Goal: Task Accomplishment & Management: Complete application form

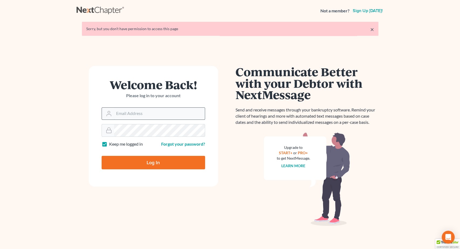
click at [120, 118] on input "Email Address" at bounding box center [159, 114] width 91 height 12
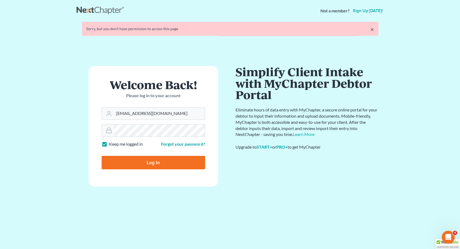
type input "pacer@lynnlawgroup.com"
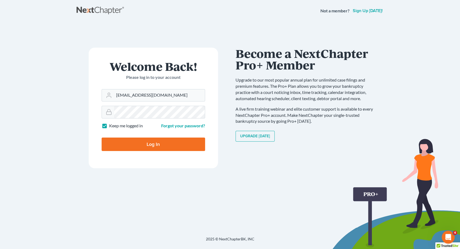
click at [169, 143] on input "Log In" at bounding box center [154, 144] width 104 height 13
type input "Thinking..."
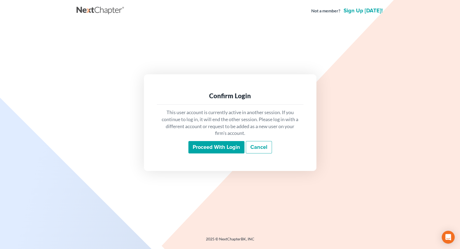
click at [215, 145] on input "Proceed with login" at bounding box center [216, 147] width 56 height 12
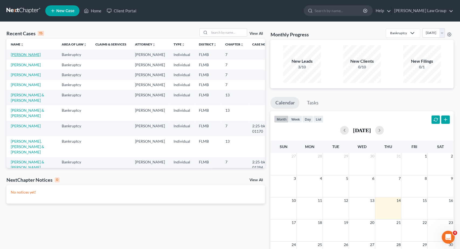
click at [27, 54] on link "[PERSON_NAME]" at bounding box center [26, 54] width 30 height 5
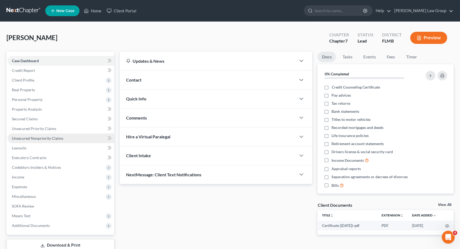
click at [66, 136] on link "Unsecured Nonpriority Claims" at bounding box center [61, 139] width 107 height 10
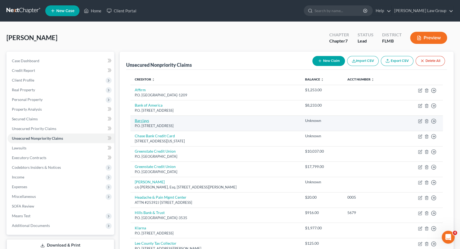
click at [147, 120] on link "Barclays" at bounding box center [142, 120] width 14 height 5
select select "39"
select select "2"
select select "0"
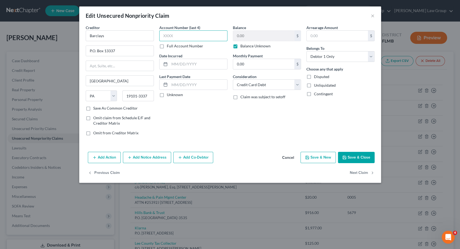
click at [187, 35] on input "text" at bounding box center [193, 35] width 68 height 11
type input "6227"
click at [250, 46] on label "Balance Unknown" at bounding box center [255, 45] width 30 height 5
click at [246, 46] on input "Balance Unknown" at bounding box center [245, 45] width 4 height 4
checkbox input "false"
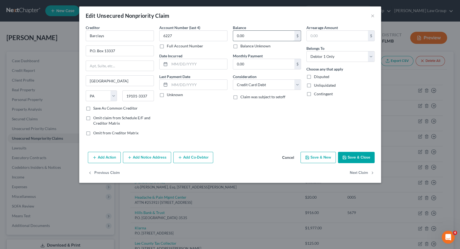
click at [254, 35] on input "0.00" at bounding box center [263, 36] width 61 height 10
click at [349, 158] on button "Save & Close" at bounding box center [356, 157] width 37 height 11
type input "17,799.00"
type input "0"
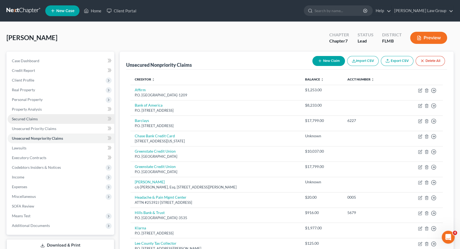
click at [35, 117] on span "Secured Claims" at bounding box center [25, 119] width 26 height 5
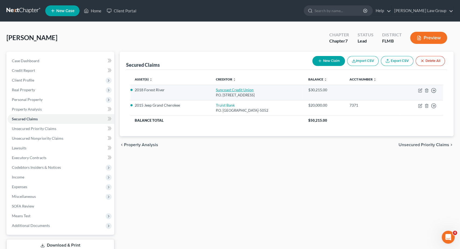
click at [238, 89] on link "Suncoast Credit Union" at bounding box center [235, 90] width 38 height 5
select select "9"
select select "4"
select select "2"
select select "0"
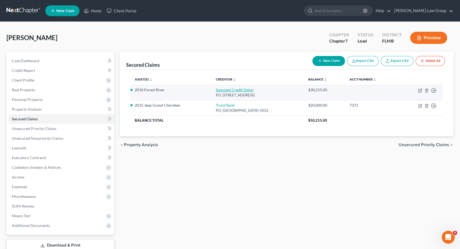
select select "0"
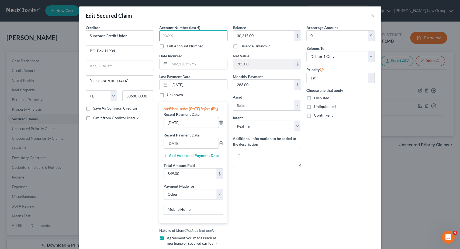
click at [191, 37] on input "text" at bounding box center [193, 35] width 68 height 11
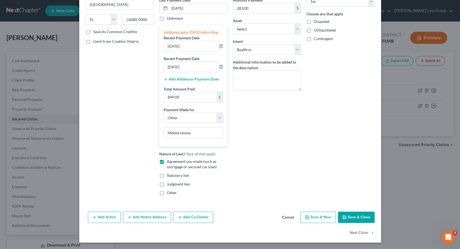
type input "0100"
click at [360, 217] on button "Save & Close" at bounding box center [356, 217] width 37 height 11
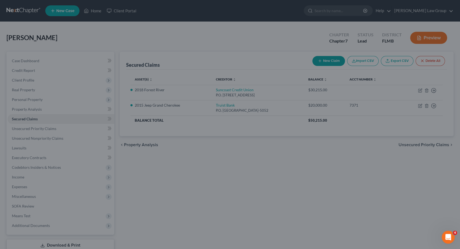
select select "2"
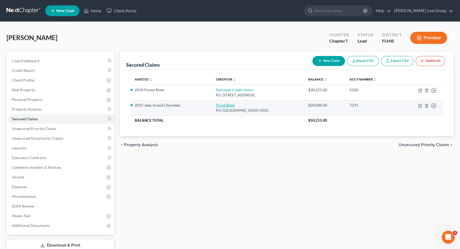
click at [220, 104] on link "Truist Bank" at bounding box center [225, 105] width 19 height 5
select select "48"
select select "0"
select select "4"
select select "2"
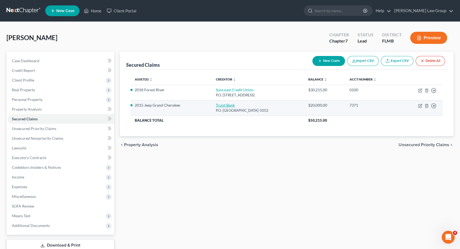
select select "0"
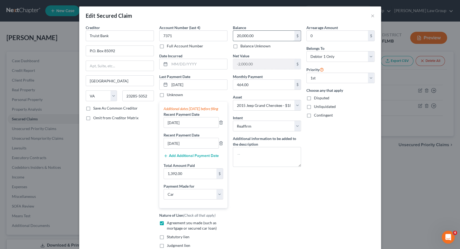
click at [255, 33] on input "20,000.00" at bounding box center [263, 36] width 61 height 10
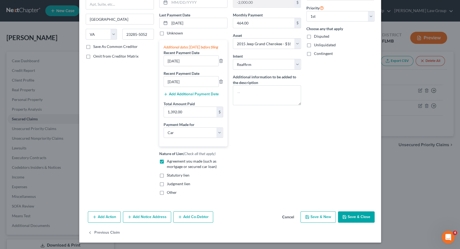
type input "20,970"
click at [348, 218] on button "Save & Close" at bounding box center [356, 217] width 37 height 11
select select
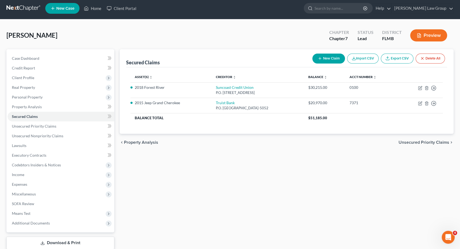
scroll to position [0, 0]
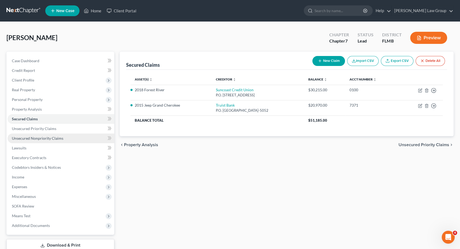
click at [47, 139] on span "Unsecured Nonpriority Claims" at bounding box center [37, 138] width 51 height 5
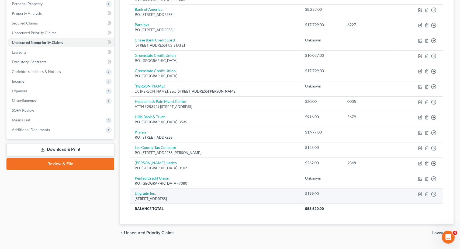
scroll to position [107, 0]
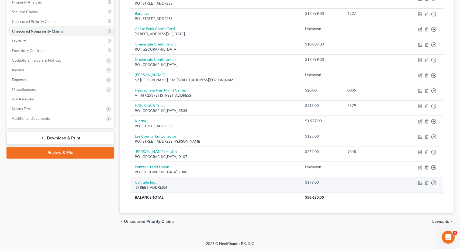
click at [143, 180] on link "Upgrade Inc." at bounding box center [145, 182] width 21 height 5
select select "4"
select select "2"
select select "0"
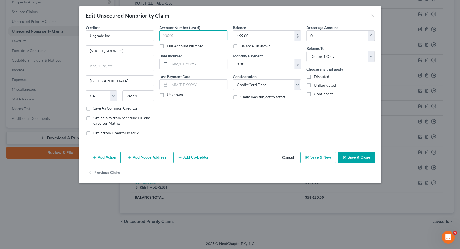
click at [185, 35] on input "text" at bounding box center [193, 35] width 68 height 11
type input "8724"
click at [368, 158] on button "Save & Close" at bounding box center [356, 157] width 37 height 11
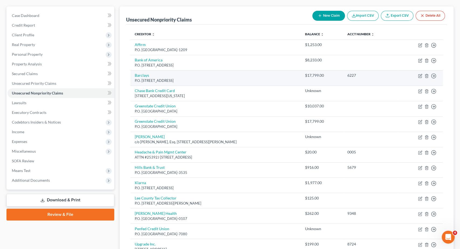
scroll to position [23, 0]
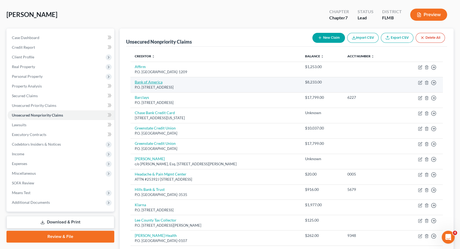
click at [143, 81] on link "Bank of America" at bounding box center [149, 82] width 28 height 5
select select "7"
select select "2"
select select "0"
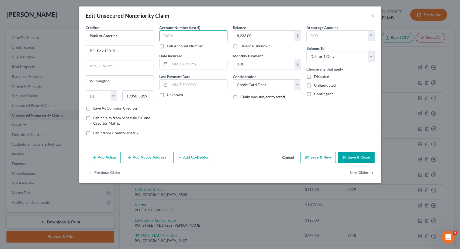
click at [170, 33] on input "text" at bounding box center [193, 35] width 68 height 11
type input "3806"
click at [349, 153] on button "Save & Close" at bounding box center [356, 157] width 37 height 11
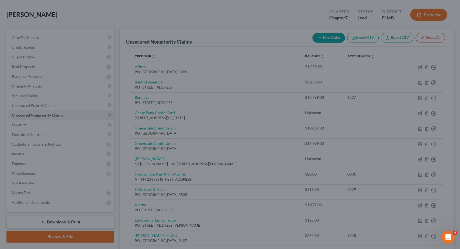
type input "0"
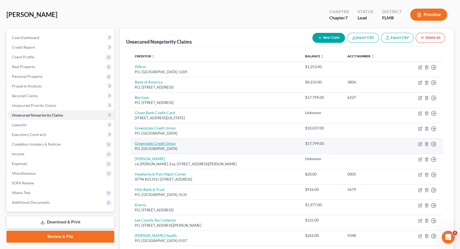
click at [166, 141] on link "Greenstate Credit Union" at bounding box center [155, 143] width 41 height 5
select select "16"
select select "2"
select select "0"
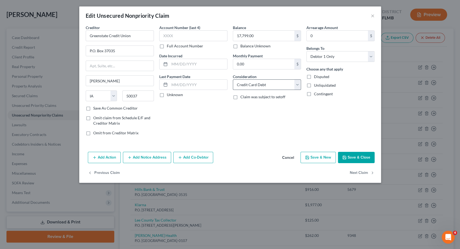
drag, startPoint x: 226, startPoint y: 65, endPoint x: 240, endPoint y: 85, distance: 24.3
click at [229, 74] on div "Account Number (last 4) Full Account Number Date Incurred Last Payment Date Unk…" at bounding box center [194, 82] width 74 height 115
click at [187, 33] on input "text" at bounding box center [193, 35] width 68 height 11
type input "5569"
click at [269, 33] on input "17,799.00" at bounding box center [263, 36] width 61 height 10
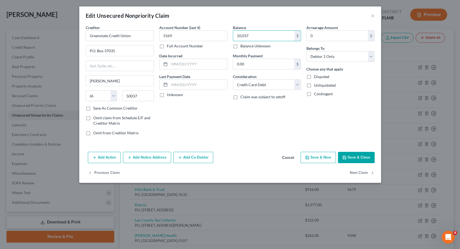
type input "10,037"
click at [345, 158] on icon "button" at bounding box center [344, 158] width 4 height 4
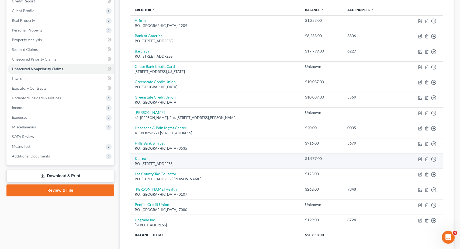
scroll to position [84, 0]
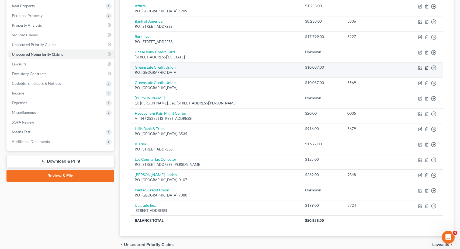
click at [427, 66] on icon "button" at bounding box center [427, 68] width 4 height 4
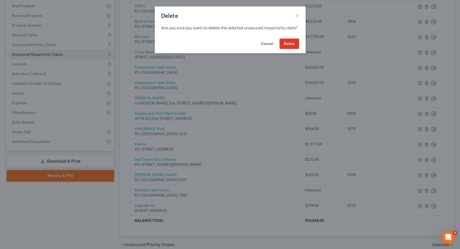
click at [284, 48] on button "Delete" at bounding box center [290, 44] width 20 height 11
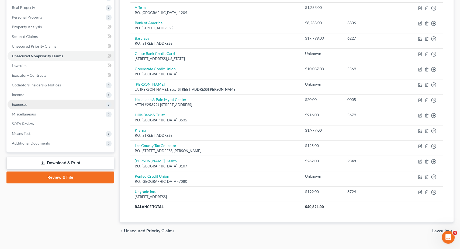
scroll to position [92, 0]
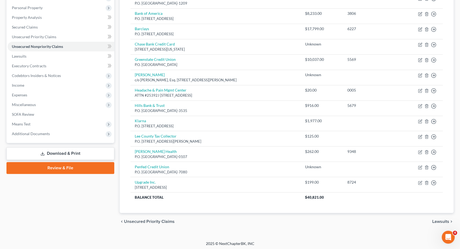
click at [73, 153] on link "Download & Print" at bounding box center [60, 153] width 108 height 13
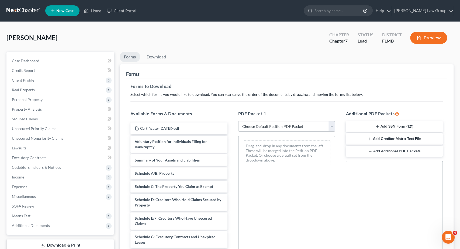
click at [238, 121] on select "Choose Default Petition PDF Packet Complete Bankruptcy Petition (all forms and …" at bounding box center [286, 126] width 97 height 11
select select "0"
click option "Complete Bankruptcy Petition (all forms and schedules)" at bounding box center [0, 0] width 0 height 0
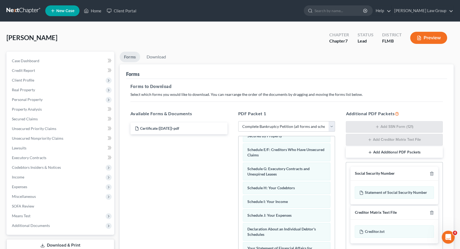
scroll to position [81, 0]
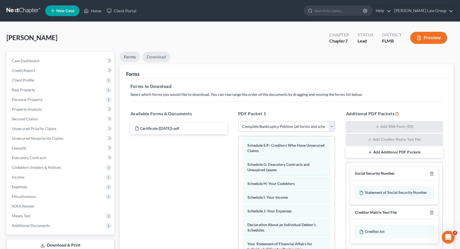
click at [157, 60] on link "Download" at bounding box center [156, 57] width 28 height 11
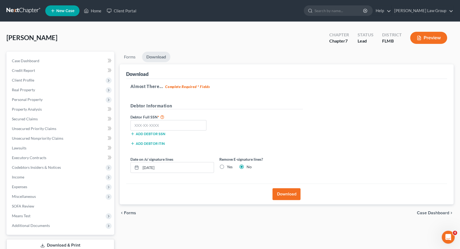
click at [454, 48] on div "Opiol, Sarah Upgraded Chapter Chapter 7 Status Lead District FLMB Preview Petit…" at bounding box center [230, 149] width 460 height 255
click at [174, 125] on input "text" at bounding box center [168, 125] width 76 height 11
paste input "481-15-9166"
type input "481-15-9166"
click at [152, 166] on input "08/14/2025" at bounding box center [177, 168] width 73 height 10
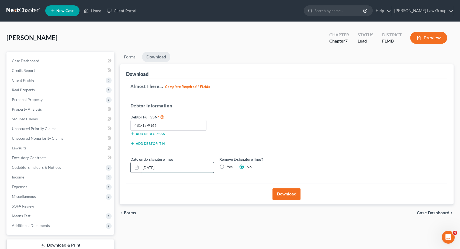
click at [151, 167] on input "08/14/2025" at bounding box center [177, 168] width 73 height 10
type input "08/12/2025"
click at [285, 191] on button "Download" at bounding box center [287, 194] width 28 height 12
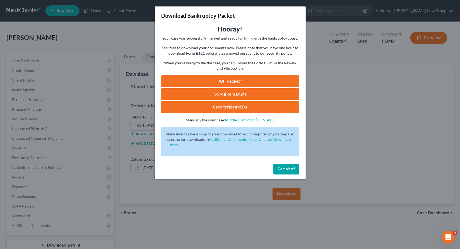
click at [266, 78] on link "PDF Packet 1" at bounding box center [230, 81] width 138 height 12
click at [217, 93] on link "SSN (Form B121)" at bounding box center [230, 94] width 138 height 12
click at [226, 109] on link "CreditorMatrix.txt" at bounding box center [230, 107] width 138 height 12
click at [284, 172] on button "Complete!" at bounding box center [286, 169] width 26 height 11
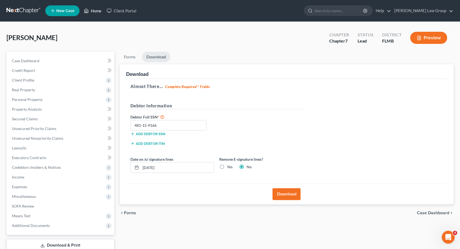
click at [95, 11] on link "Home" at bounding box center [92, 11] width 23 height 10
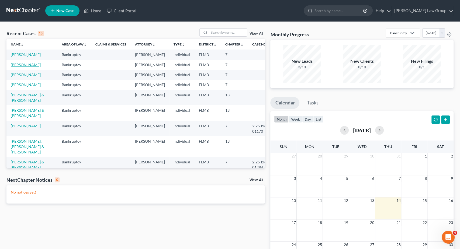
click at [37, 65] on link "[PERSON_NAME]" at bounding box center [26, 65] width 30 height 5
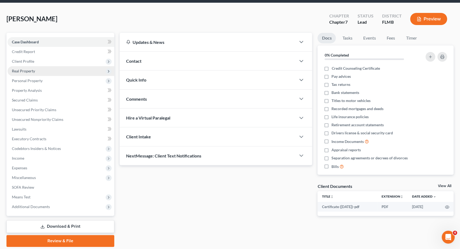
scroll to position [36, 0]
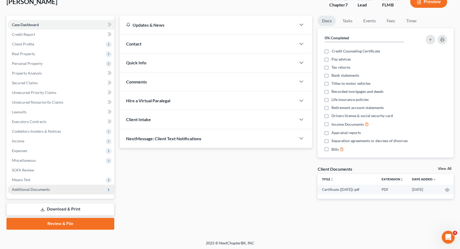
click at [43, 192] on span "Additional Documents" at bounding box center [61, 190] width 107 height 10
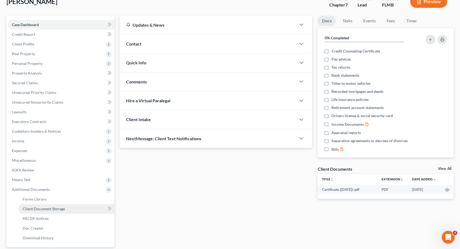
click at [51, 207] on span "Client Document Storage" at bounding box center [44, 209] width 42 height 5
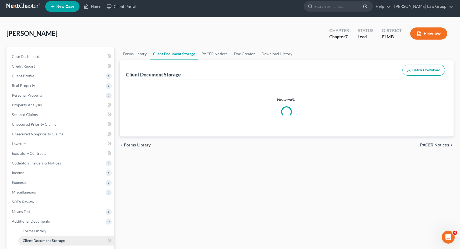
select select "9"
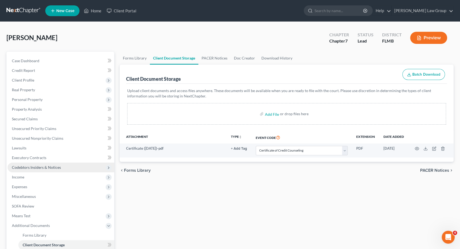
scroll to position [85, 0]
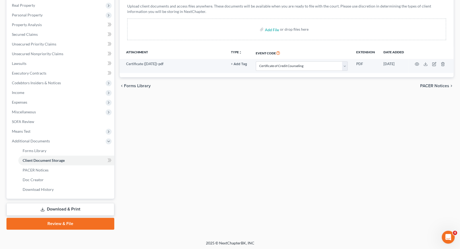
click at [76, 223] on link "Review & File" at bounding box center [60, 224] width 108 height 12
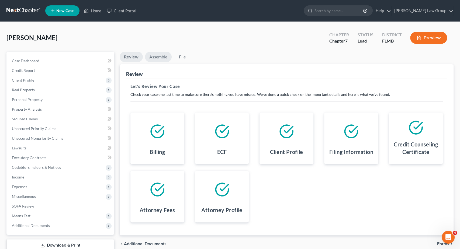
click at [155, 54] on link "Assemble" at bounding box center [158, 57] width 27 height 11
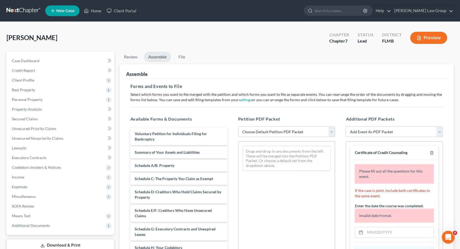
click at [238, 127] on select "Choose Default Petition PDF Packet Complete Bankruptcy Petition (all forms and …" at bounding box center [286, 132] width 97 height 11
select select "0"
click option "Complete Bankruptcy Petition (all forms and schedules)" at bounding box center [0, 0] width 0 height 0
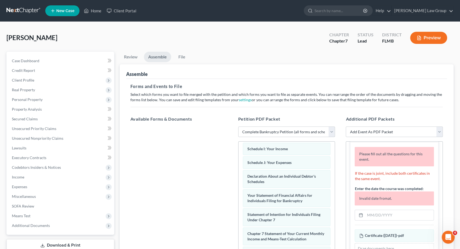
scroll to position [33, 0]
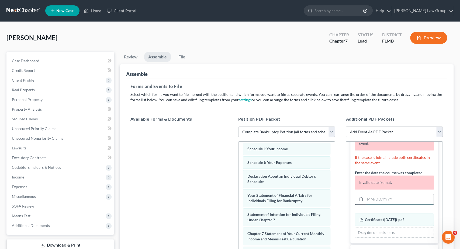
click at [385, 200] on input "text" at bounding box center [399, 199] width 69 height 10
type input "0"
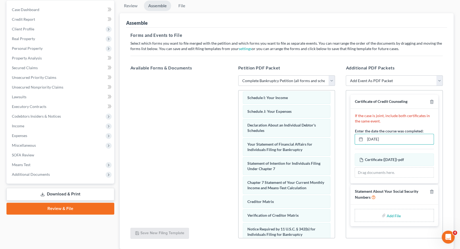
scroll to position [56, 0]
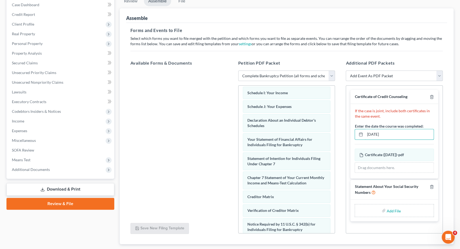
type input "06/19/2025"
click at [389, 208] on input "file" at bounding box center [393, 211] width 13 height 10
type input "C:\fakepath\SSN Statement.pdf"
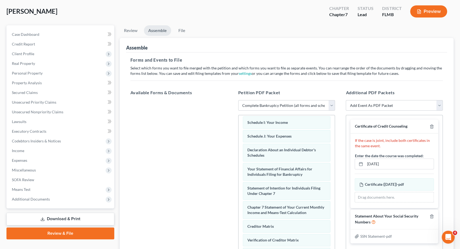
scroll to position [0, 0]
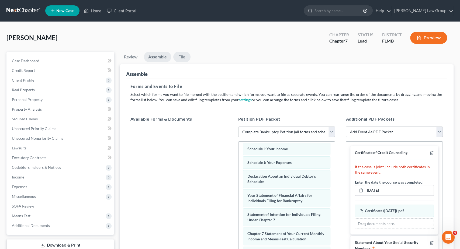
click at [184, 59] on link "File" at bounding box center [181, 57] width 17 height 11
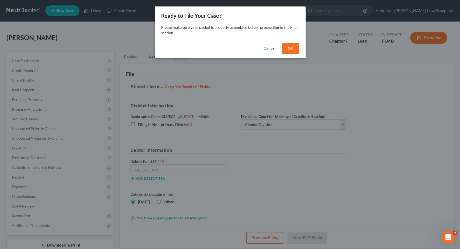
click at [292, 50] on button "OK" at bounding box center [290, 48] width 17 height 11
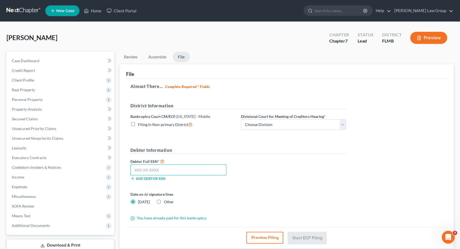
click at [187, 171] on input "text" at bounding box center [178, 170] width 96 height 11
paste input "128-68-6447"
type input "128-68-6447"
click at [241, 119] on select "Choose Division Fort Myers Jacksonville Orlando Tampa" at bounding box center [293, 124] width 105 height 11
select select "0"
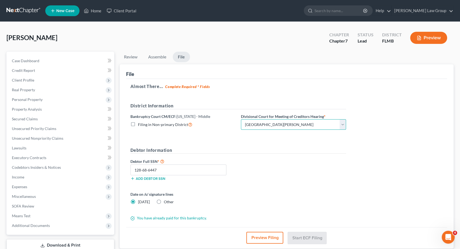
click option "Fort Myers" at bounding box center [0, 0] width 0 height 0
click at [164, 202] on label "Other" at bounding box center [169, 201] width 10 height 5
click at [166, 202] on input "Other" at bounding box center [168, 201] width 4 height 4
radio input "true"
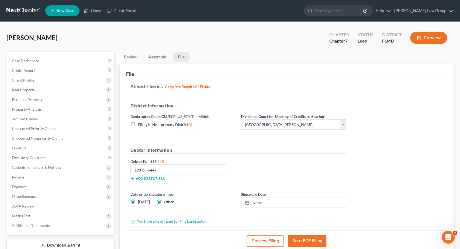
radio input "false"
type input "8/14/2025"
click at [263, 201] on link "8/14/2025" at bounding box center [293, 203] width 105 height 10
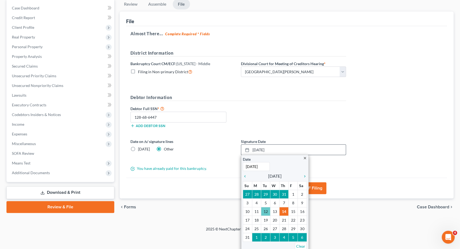
scroll to position [39, 0]
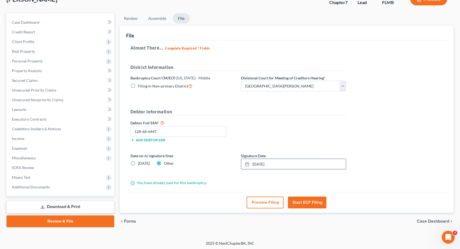
click at [196, 237] on div "Archdeacon, Heather Upgraded Chapter Chapter 7 Status Lead District FLMB Previe…" at bounding box center [230, 112] width 460 height 258
click at [304, 202] on button "Start ECF Filing" at bounding box center [307, 203] width 39 height 12
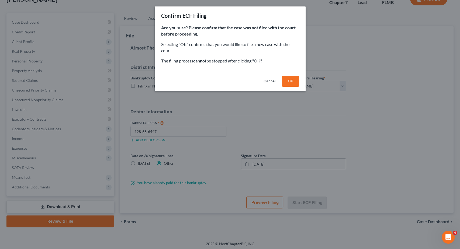
click at [294, 80] on button "OK" at bounding box center [290, 81] width 17 height 11
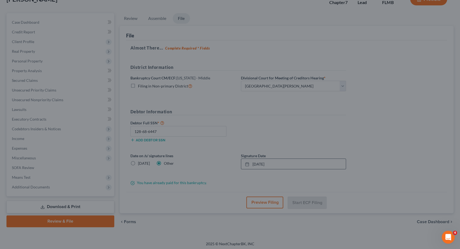
scroll to position [36, 0]
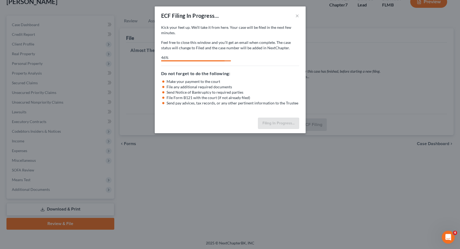
select select "0"
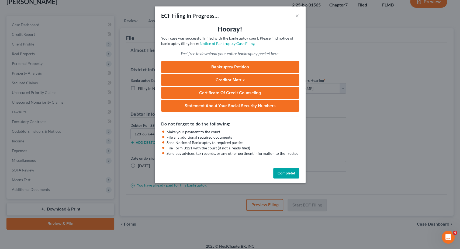
click at [216, 67] on link "Bankruptcy Petition" at bounding box center [230, 67] width 138 height 12
click at [224, 93] on link "Certificate of Credit Counseling" at bounding box center [230, 93] width 138 height 12
click at [290, 173] on button "Complete!" at bounding box center [286, 173] width 26 height 11
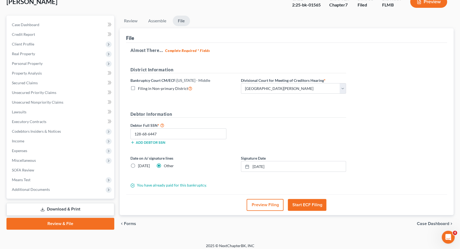
scroll to position [0, 0]
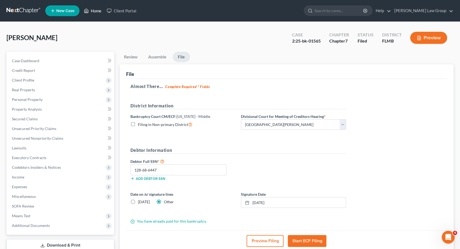
click at [94, 12] on link "Home" at bounding box center [92, 11] width 23 height 10
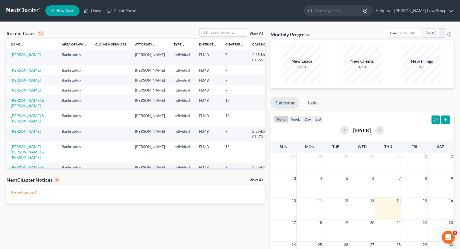
click at [25, 69] on link "[PERSON_NAME]" at bounding box center [26, 70] width 30 height 5
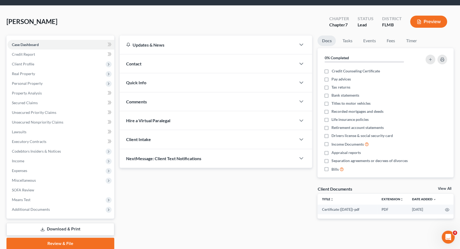
scroll to position [36, 0]
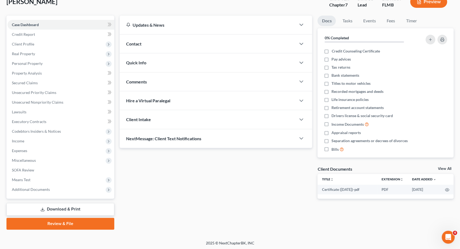
click at [79, 224] on link "Review & File" at bounding box center [60, 224] width 108 height 12
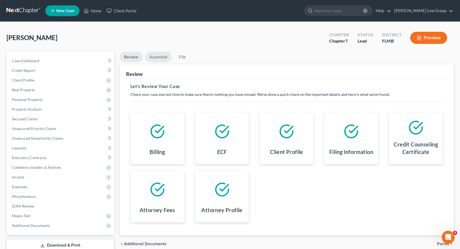
click at [160, 55] on link "Assemble" at bounding box center [158, 57] width 27 height 11
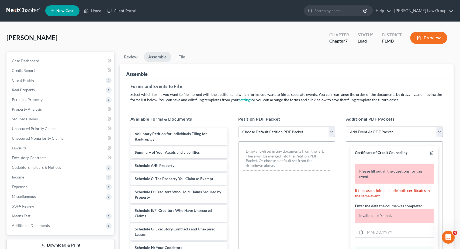
click at [238, 127] on select "Choose Default Petition PDF Packet Complete Bankruptcy Petition (all forms and …" at bounding box center [286, 132] width 97 height 11
select select "0"
click option "Complete Bankruptcy Petition (all forms and schedules)" at bounding box center [0, 0] width 0 height 0
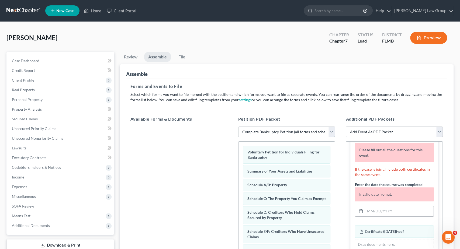
scroll to position [33, 0]
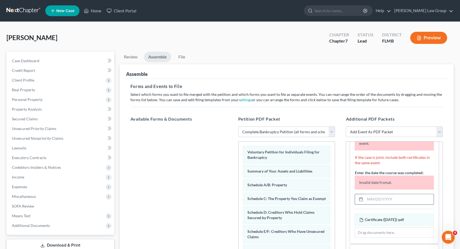
click at [382, 199] on input "text" at bounding box center [399, 199] width 69 height 10
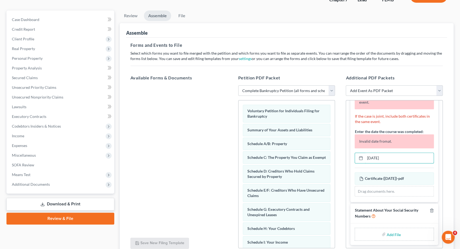
scroll to position [88, 0]
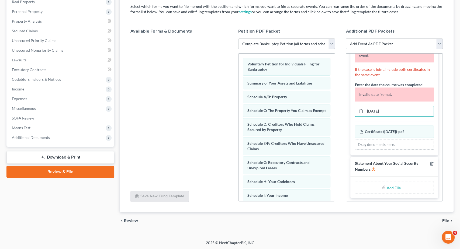
type input "08-07-2025"
click at [394, 185] on input "file" at bounding box center [393, 188] width 13 height 10
type input "C:\fakepath\SSN Statement.pdf"
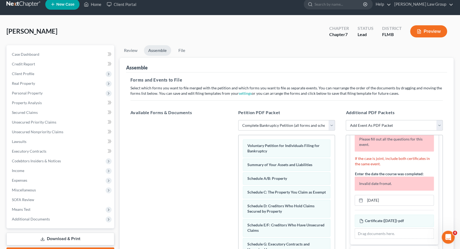
scroll to position [4, 0]
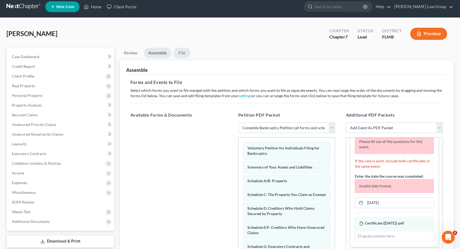
click at [186, 49] on link "File" at bounding box center [181, 53] width 17 height 11
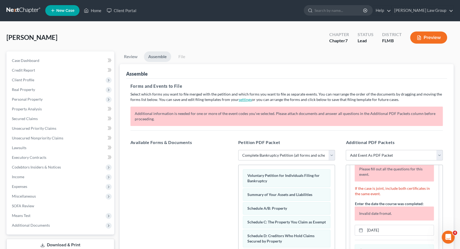
scroll to position [0, 0]
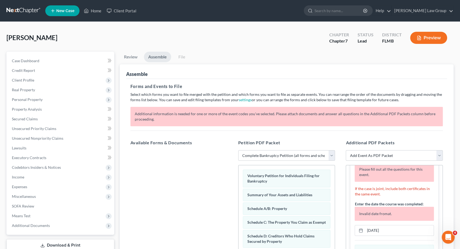
click at [182, 55] on link "File" at bounding box center [181, 57] width 17 height 11
click at [180, 58] on link "File" at bounding box center [181, 57] width 17 height 11
click at [134, 56] on link "Review" at bounding box center [131, 57] width 22 height 11
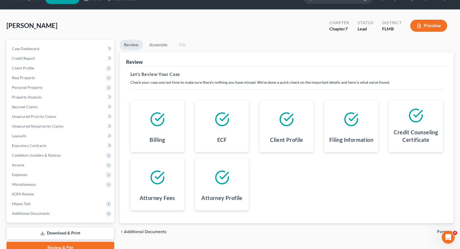
scroll to position [36, 0]
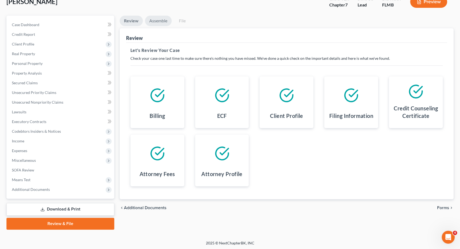
click at [154, 19] on link "Assemble" at bounding box center [158, 21] width 27 height 11
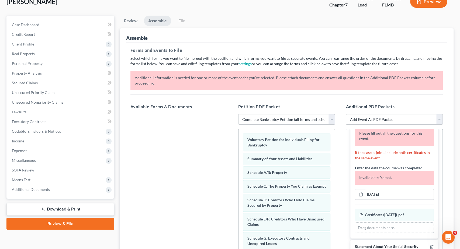
scroll to position [26, 0]
click at [238, 114] on select "Choose Default Petition PDF Packet Complete Bankruptcy Petition (all forms and …" at bounding box center [286, 119] width 97 height 11
click option "Complete Bankruptcy Petition (all forms and schedules)" at bounding box center [0, 0] width 0 height 0
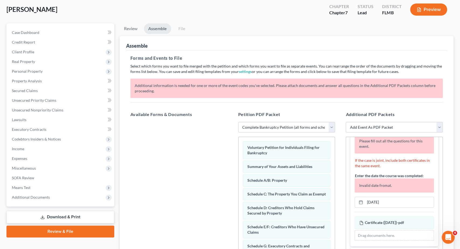
scroll to position [0, 0]
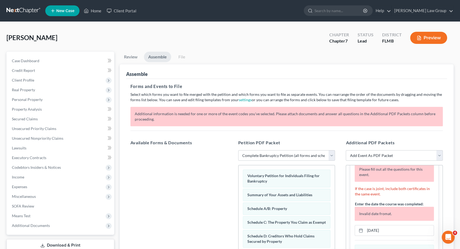
click at [179, 56] on link "File" at bounding box center [181, 57] width 17 height 11
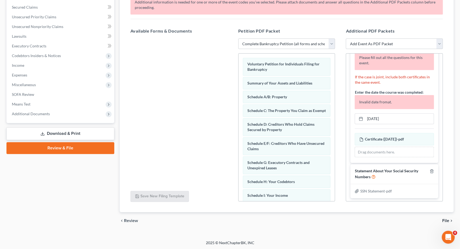
drag, startPoint x: 448, startPoint y: 216, endPoint x: 447, endPoint y: 220, distance: 3.9
click at [448, 218] on div "chevron_left Review File chevron_right" at bounding box center [287, 220] width 334 height 17
click at [447, 220] on span "File" at bounding box center [445, 221] width 7 height 4
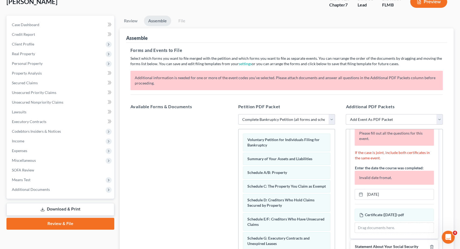
scroll to position [26, 0]
click at [372, 193] on input "08-07-2025" at bounding box center [399, 194] width 69 height 10
click at [377, 194] on input "08/07-2025" at bounding box center [399, 194] width 69 height 10
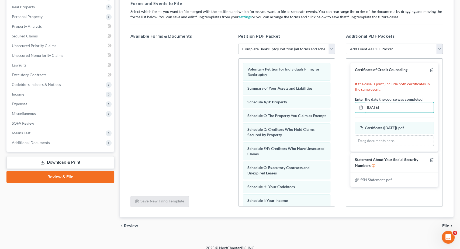
scroll to position [88, 0]
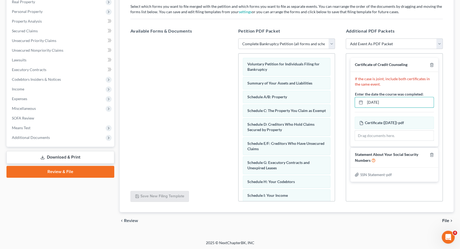
type input "08/07/2025"
click at [447, 220] on span "File" at bounding box center [445, 221] width 7 height 4
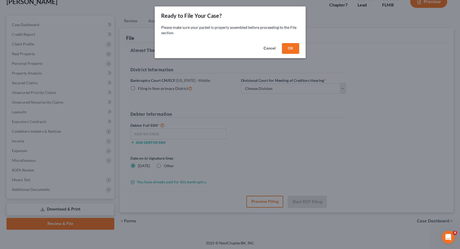
click at [294, 46] on button "OK" at bounding box center [290, 48] width 17 height 11
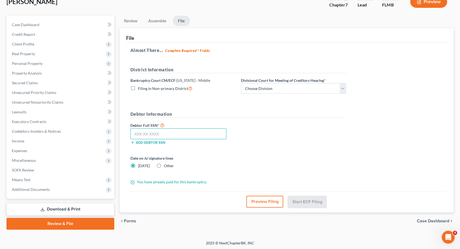
click at [170, 130] on input "text" at bounding box center [178, 134] width 96 height 11
click at [169, 135] on input "text" at bounding box center [178, 134] width 96 height 11
paste input "481-15-9166"
type input "481-15-9166"
click at [241, 83] on select "Choose Division Fort Myers Jacksonville Orlando Tampa" at bounding box center [293, 88] width 105 height 11
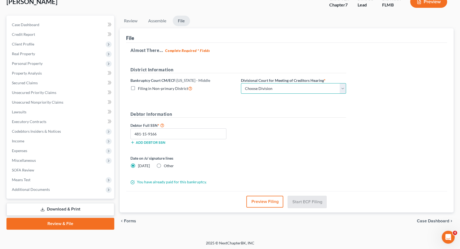
select select "0"
click option "Fort Myers" at bounding box center [0, 0] width 0 height 0
click at [164, 166] on label "Other" at bounding box center [169, 165] width 10 height 5
click at [166, 166] on input "Other" at bounding box center [168, 165] width 4 height 4
radio input "true"
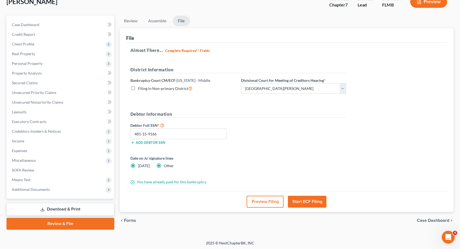
radio input "false"
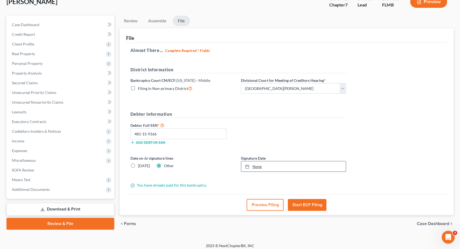
click at [254, 169] on link "None" at bounding box center [293, 166] width 105 height 10
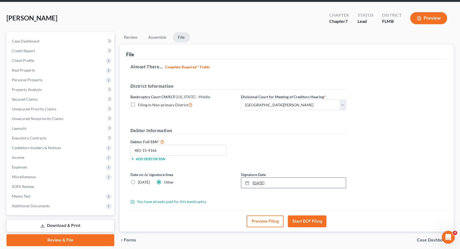
scroll to position [39, 0]
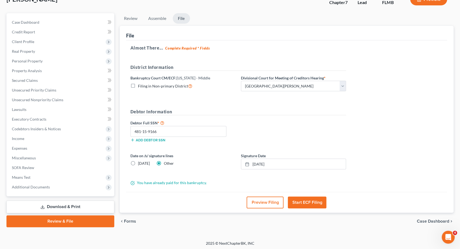
click at [300, 199] on button "Start ECF Filing" at bounding box center [307, 203] width 39 height 12
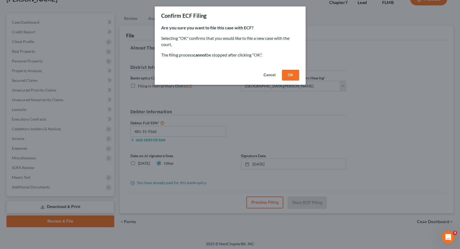
click at [290, 74] on button "OK" at bounding box center [290, 75] width 17 height 11
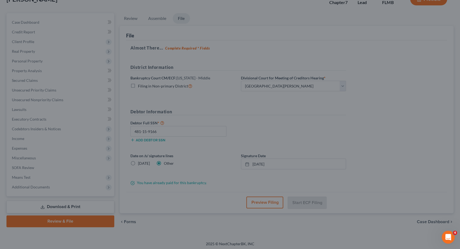
scroll to position [36, 0]
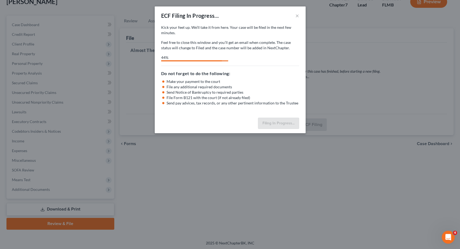
select select "0"
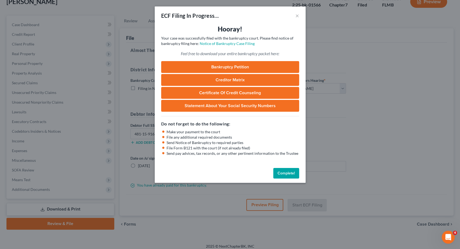
click at [265, 66] on link "Bankruptcy Petition" at bounding box center [230, 67] width 138 height 12
click at [236, 90] on link "Certificate of Credit Counseling" at bounding box center [230, 93] width 138 height 12
click at [243, 80] on link "Creditor Matrix" at bounding box center [230, 80] width 138 height 12
click at [286, 173] on button "Complete!" at bounding box center [286, 173] width 26 height 11
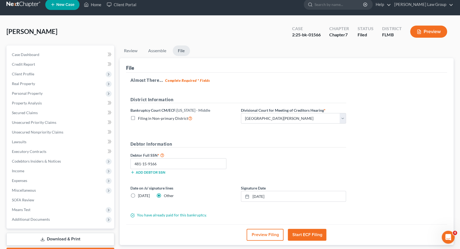
scroll to position [0, 0]
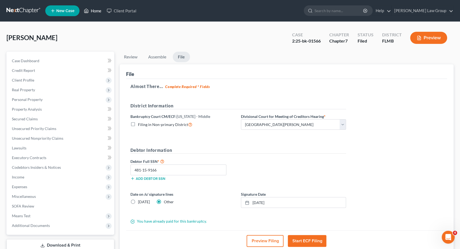
click at [92, 15] on link "Home" at bounding box center [92, 11] width 23 height 10
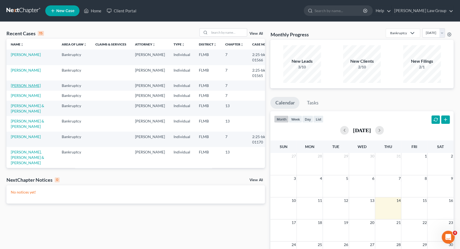
click at [25, 85] on link "[PERSON_NAME]" at bounding box center [26, 85] width 30 height 5
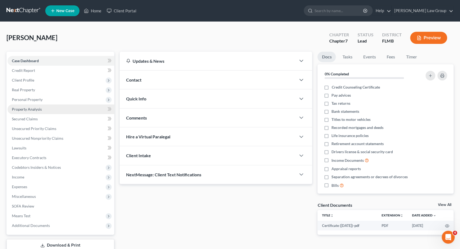
click at [73, 109] on link "Property Analysis" at bounding box center [61, 110] width 107 height 10
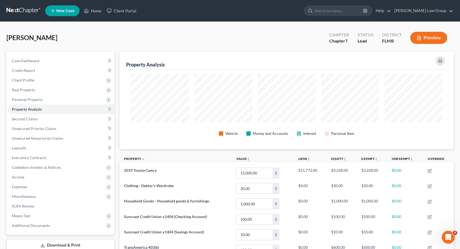
scroll to position [60, 0]
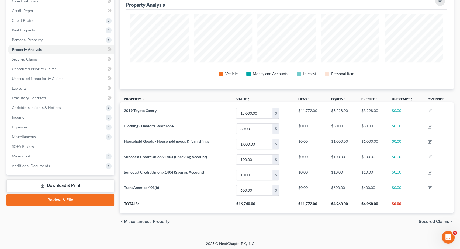
click at [57, 184] on link "Download & Print" at bounding box center [60, 186] width 108 height 13
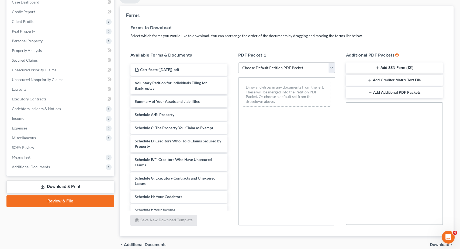
scroll to position [83, 0]
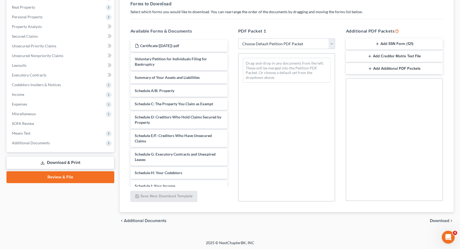
click at [63, 177] on link "Review & File" at bounding box center [60, 177] width 108 height 12
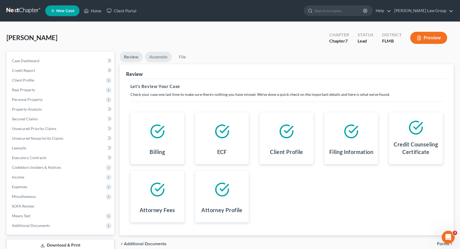
click at [153, 55] on link "Assemble" at bounding box center [158, 57] width 27 height 11
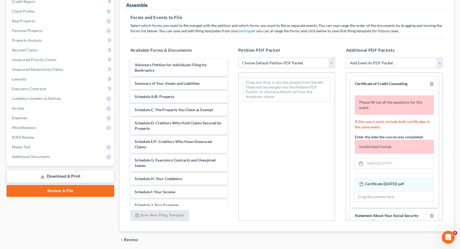
scroll to position [84, 0]
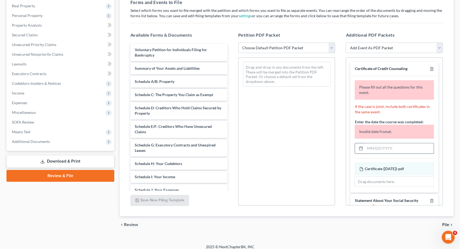
click at [391, 149] on input "text" at bounding box center [399, 148] width 69 height 10
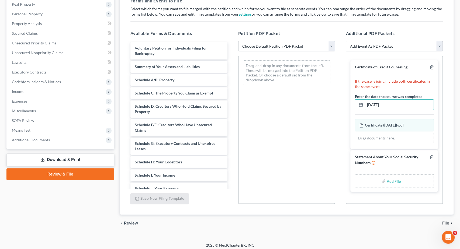
scroll to position [88, 0]
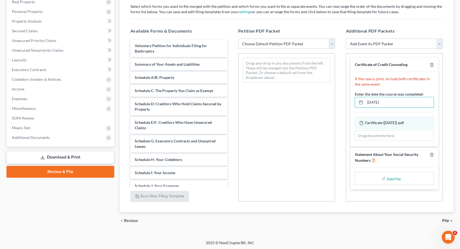
type input "07/31/2025"
click at [395, 178] on input "file" at bounding box center [393, 179] width 13 height 10
type input "C:\fakepath\SSN Statement.pdf"
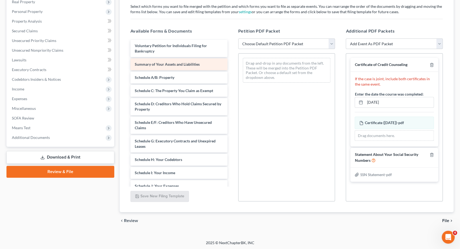
scroll to position [4, 0]
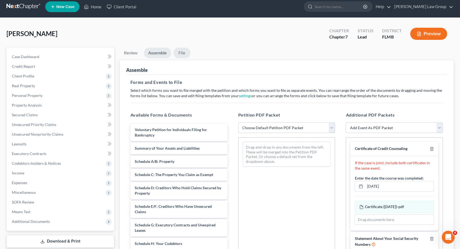
click at [183, 54] on link "File" at bounding box center [181, 53] width 17 height 11
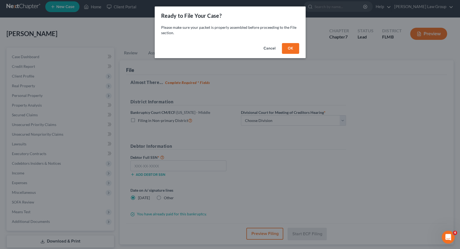
click at [293, 49] on button "OK" at bounding box center [290, 48] width 17 height 11
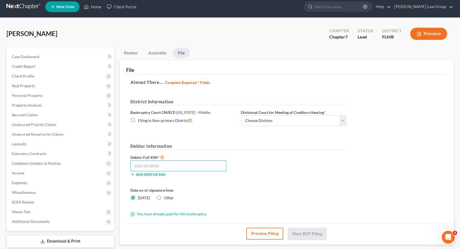
click at [177, 167] on input "text" at bounding box center [178, 166] width 96 height 11
paste input "593-47-1364"
type input "593-47-1364"
click at [164, 197] on label "Other" at bounding box center [169, 197] width 10 height 5
click at [166, 197] on input "Other" at bounding box center [168, 197] width 4 height 4
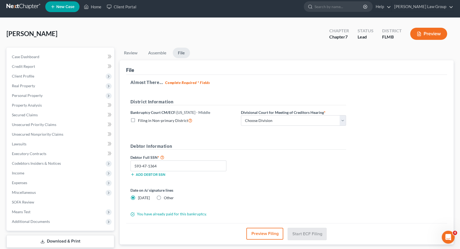
radio input "true"
radio input "false"
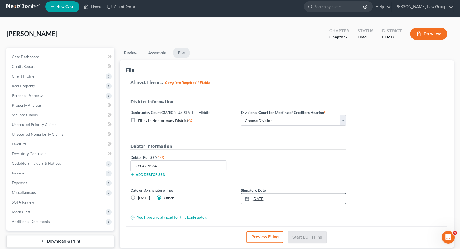
click at [269, 196] on link "8/14/2025" at bounding box center [293, 199] width 105 height 10
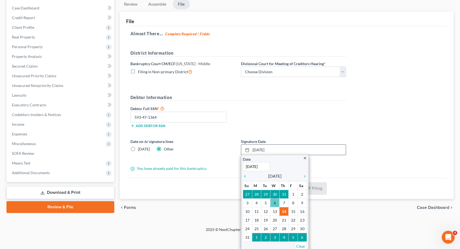
scroll to position [39, 0]
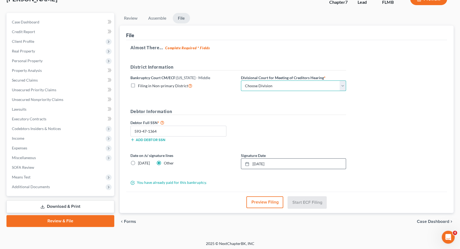
click at [241, 81] on select "Choose Division Fort Myers Jacksonville Orlando Tampa" at bounding box center [293, 86] width 105 height 11
select select "0"
click option "Fort Myers" at bounding box center [0, 0] width 0 height 0
click at [205, 130] on input "593-47-1364" at bounding box center [178, 131] width 96 height 11
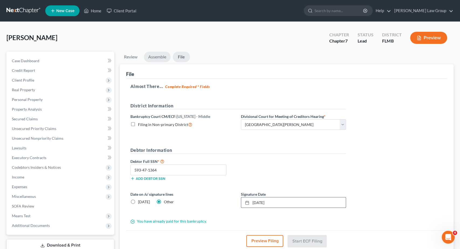
click at [161, 53] on link "Assemble" at bounding box center [157, 57] width 27 height 11
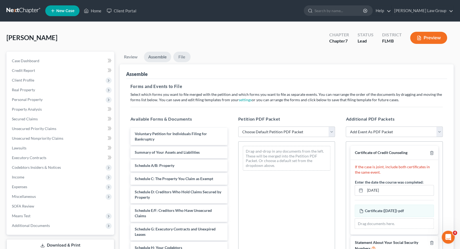
click at [185, 56] on link "File" at bounding box center [181, 57] width 17 height 11
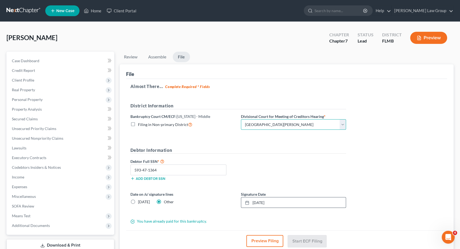
click at [241, 119] on select "Choose Division Fort Myers Jacksonville Orlando Tampa" at bounding box center [293, 124] width 105 height 11
click option "Fort Myers" at bounding box center [0, 0] width 0 height 0
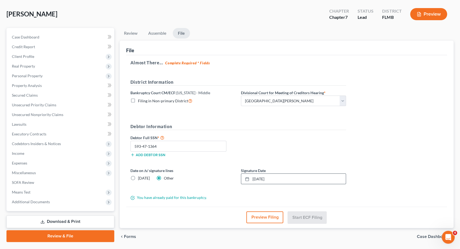
scroll to position [28, 0]
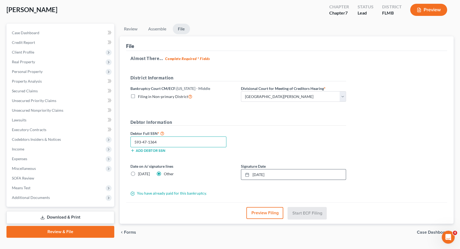
click at [175, 143] on input "593-47-1364" at bounding box center [178, 142] width 96 height 11
drag, startPoint x: 143, startPoint y: 142, endPoint x: 112, endPoint y: 142, distance: 30.7
click at [130, 142] on input "593-47-1364" at bounding box center [178, 142] width 96 height 11
click at [165, 142] on input "593-47-1364" at bounding box center [178, 142] width 96 height 11
type input "593-47-1364"
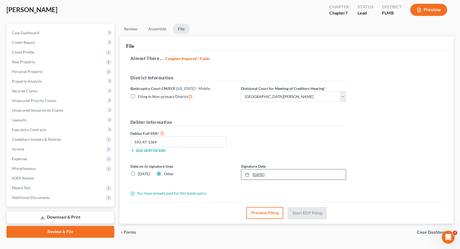
click at [289, 175] on link "8/6/2025" at bounding box center [293, 175] width 105 height 10
click at [131, 26] on link "Review" at bounding box center [131, 29] width 22 height 11
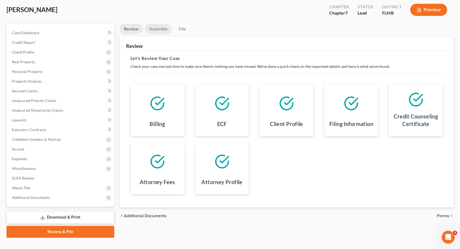
click at [156, 27] on link "Assemble" at bounding box center [158, 29] width 27 height 11
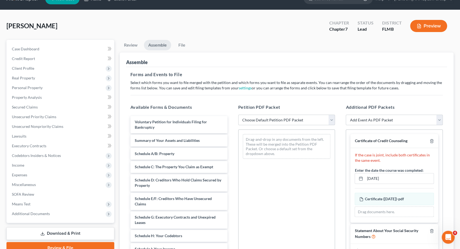
scroll to position [4, 0]
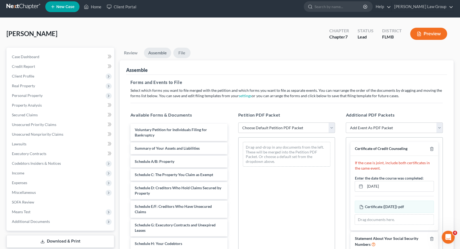
click at [185, 54] on link "File" at bounding box center [181, 53] width 17 height 11
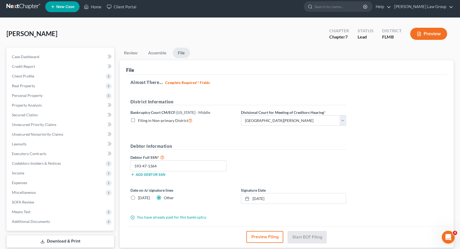
scroll to position [39, 0]
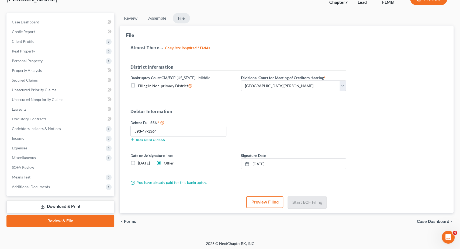
click at [75, 223] on link "Review & File" at bounding box center [60, 221] width 108 height 12
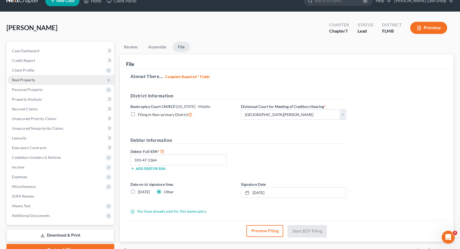
scroll to position [0, 0]
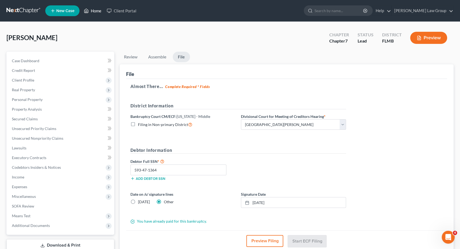
click at [97, 8] on link "Home" at bounding box center [92, 11] width 23 height 10
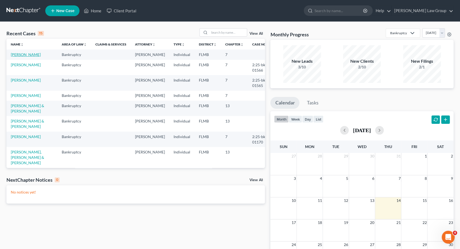
click at [23, 54] on link "[PERSON_NAME]" at bounding box center [26, 54] width 30 height 5
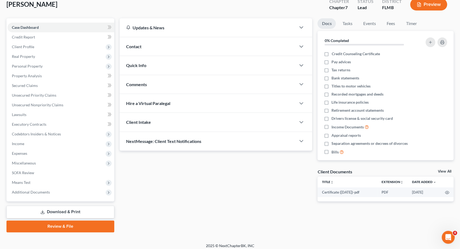
scroll to position [36, 0]
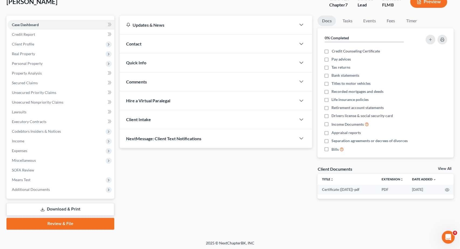
click at [53, 224] on link "Review & File" at bounding box center [60, 224] width 108 height 12
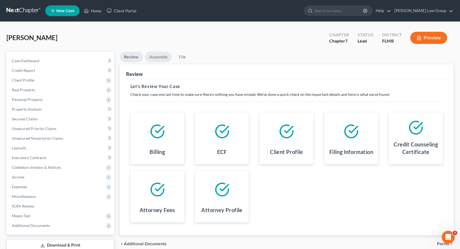
click at [163, 59] on link "Assemble" at bounding box center [158, 57] width 27 height 11
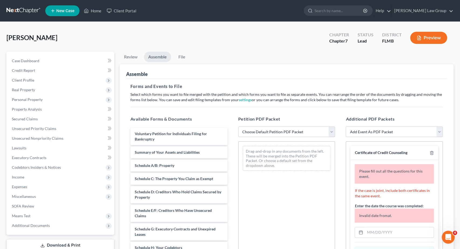
click at [238, 127] on select "Choose Default Petition PDF Packet Complete Bankruptcy Petition (all forms and …" at bounding box center [286, 132] width 97 height 11
select select "0"
click option "Complete Bankruptcy Petition (all forms and schedules)" at bounding box center [0, 0] width 0 height 0
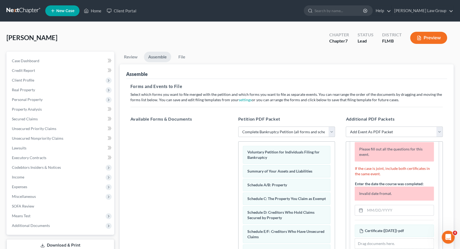
scroll to position [33, 0]
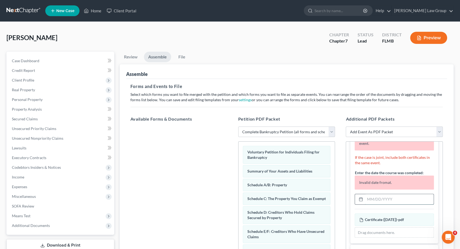
click at [384, 197] on input "text" at bounding box center [399, 199] width 69 height 10
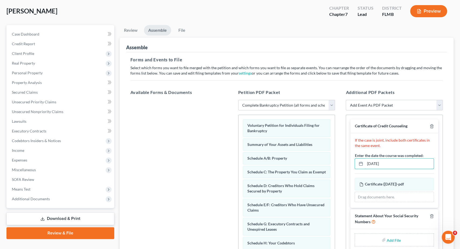
scroll to position [88, 0]
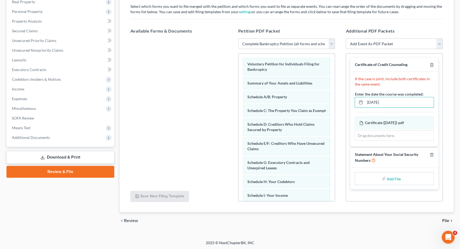
type input "07/31/2025"
click at [394, 175] on input "file" at bounding box center [393, 179] width 13 height 10
type input "C:\fakepath\SSN Statement.pdf"
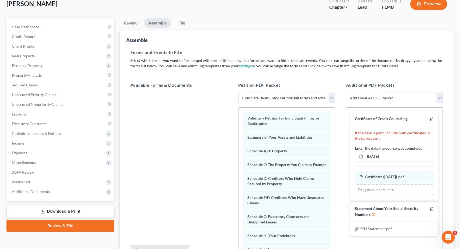
scroll to position [32, 0]
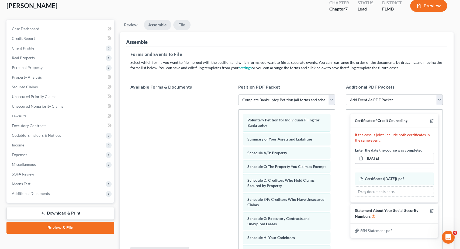
click at [184, 26] on link "File" at bounding box center [181, 25] width 17 height 11
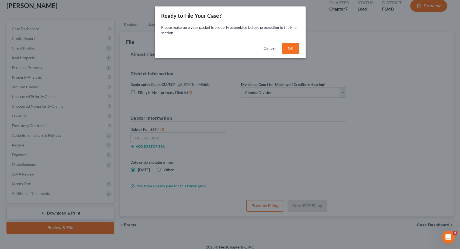
click at [288, 49] on button "OK" at bounding box center [290, 48] width 17 height 11
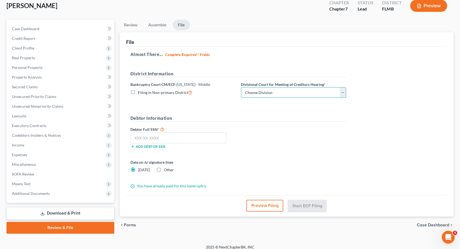
click at [241, 87] on select "Choose Division Fort Myers Jacksonville Orlando Tampa" at bounding box center [293, 92] width 105 height 11
select select "0"
click option "Fort Myers" at bounding box center [0, 0] width 0 height 0
click at [173, 136] on input "text" at bounding box center [178, 138] width 96 height 11
paste input "593-47-1364"
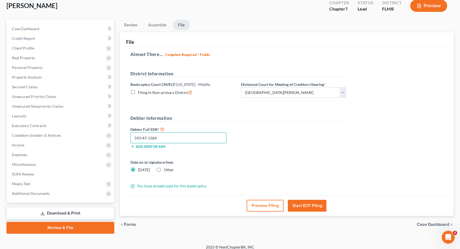
type input "593-47-1364"
click at [164, 170] on label "Other" at bounding box center [169, 169] width 10 height 5
click at [166, 170] on input "Other" at bounding box center [168, 169] width 4 height 4
radio input "true"
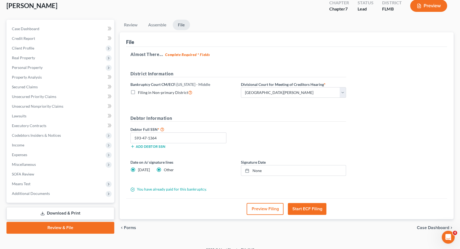
radio input "false"
type input "8/14/2025"
click at [262, 169] on link "8/14/2025" at bounding box center [293, 170] width 105 height 10
click at [315, 207] on button "Start ECF Filing" at bounding box center [307, 209] width 39 height 12
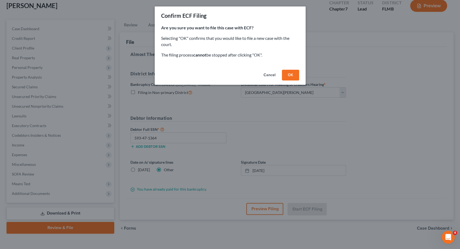
click at [291, 72] on button "OK" at bounding box center [290, 75] width 17 height 11
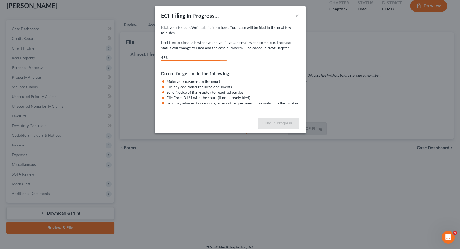
select select "0"
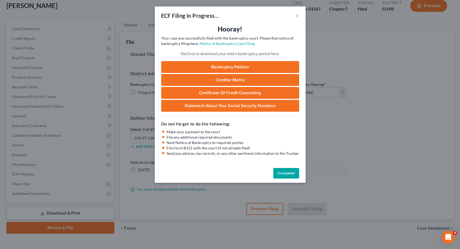
click at [222, 70] on link "Bankruptcy Petition" at bounding box center [230, 67] width 138 height 12
click at [242, 94] on link "Certificate of Credit Counseling" at bounding box center [230, 93] width 138 height 12
click at [286, 174] on button "Complete!" at bounding box center [286, 173] width 26 height 11
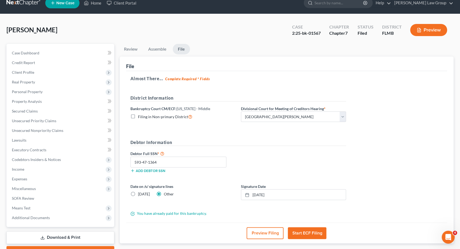
scroll to position [0, 0]
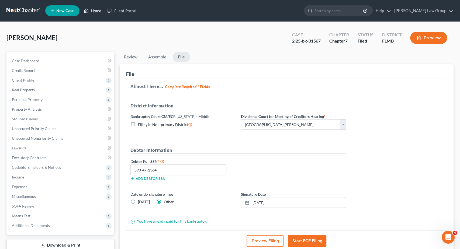
click at [96, 11] on link "Home" at bounding box center [92, 11] width 23 height 10
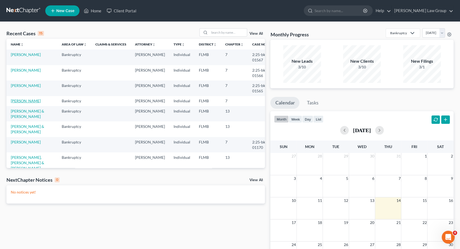
click at [29, 102] on link "[PERSON_NAME]" at bounding box center [26, 101] width 30 height 5
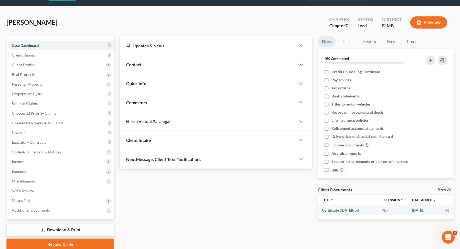
scroll to position [36, 0]
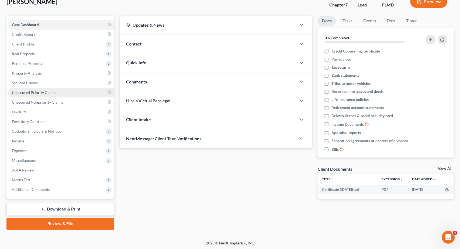
click at [71, 94] on link "Unsecured Priority Claims" at bounding box center [61, 93] width 107 height 10
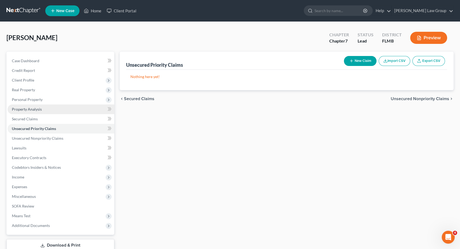
click at [71, 109] on link "Property Analysis" at bounding box center [61, 110] width 107 height 10
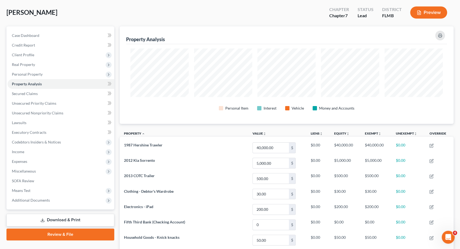
scroll to position [112, 0]
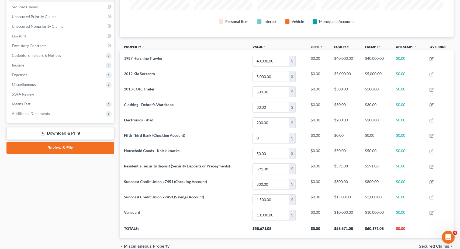
click at [67, 149] on link "Review & File" at bounding box center [60, 148] width 108 height 12
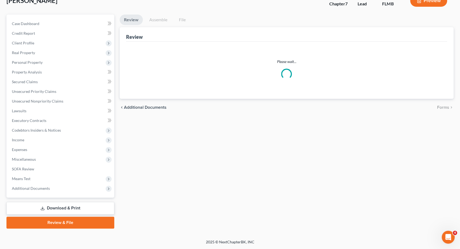
scroll to position [36, 0]
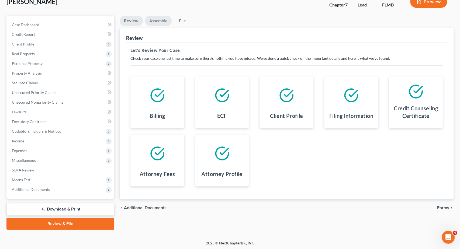
click at [160, 18] on link "Assemble" at bounding box center [158, 21] width 27 height 11
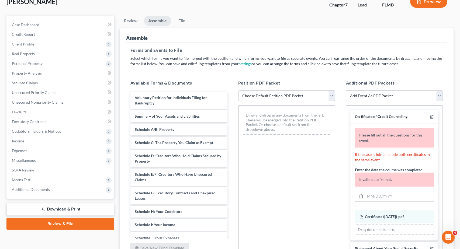
scroll to position [33, 0]
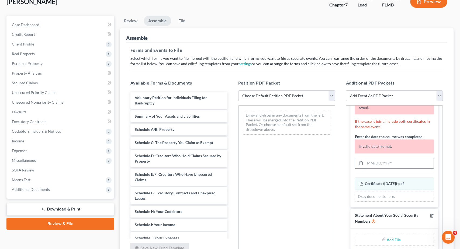
click at [384, 162] on input "text" at bounding box center [399, 163] width 69 height 10
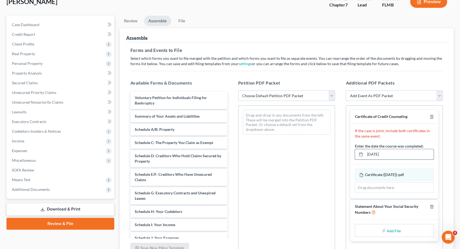
scroll to position [0, 0]
type input "05/24/2025"
click at [389, 229] on input "file" at bounding box center [393, 231] width 13 height 10
type input "C:\fakepath\SSN Statement.pdf"
click at [185, 20] on link "File" at bounding box center [181, 21] width 17 height 11
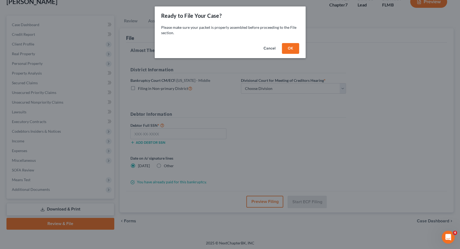
click at [295, 47] on button "OK" at bounding box center [290, 48] width 17 height 11
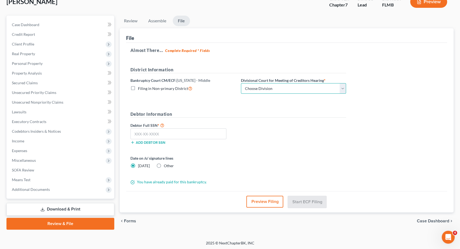
click at [241, 83] on select "Choose Division Fort Myers Jacksonville Orlando Tampa" at bounding box center [293, 88] width 105 height 11
select select "0"
click option "Fort Myers" at bounding box center [0, 0] width 0 height 0
click at [169, 132] on input "text" at bounding box center [178, 134] width 96 height 11
paste input "027-46-5744"
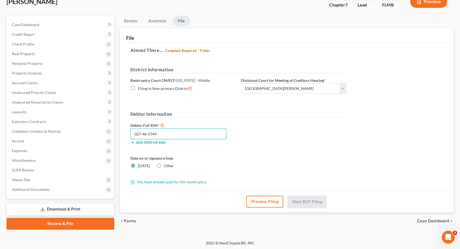
type input "027-46-5744"
click at [164, 166] on label "Other" at bounding box center [169, 165] width 10 height 5
click at [166, 166] on input "Other" at bounding box center [168, 165] width 4 height 4
radio input "true"
radio input "false"
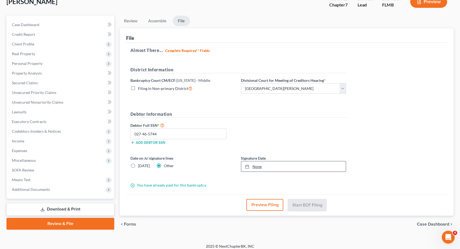
click at [256, 167] on link "None" at bounding box center [293, 166] width 105 height 10
click at [88, 224] on link "Review & File" at bounding box center [60, 224] width 108 height 12
click at [89, 222] on link "Review & File" at bounding box center [60, 224] width 108 height 12
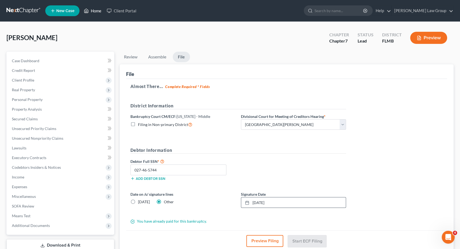
click at [90, 12] on link "Home" at bounding box center [92, 11] width 23 height 10
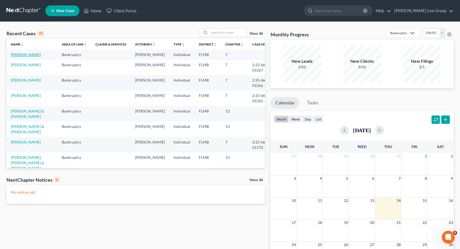
click at [27, 55] on link "[PERSON_NAME]" at bounding box center [26, 54] width 30 height 5
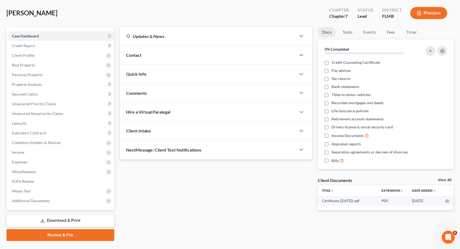
scroll to position [36, 0]
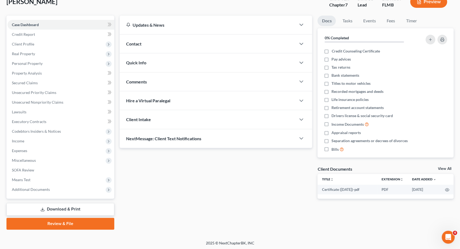
click at [58, 223] on link "Review & File" at bounding box center [60, 224] width 108 height 12
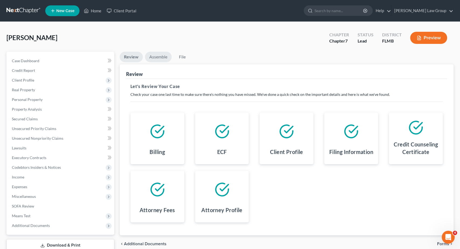
click at [158, 61] on link "Assemble" at bounding box center [158, 57] width 27 height 11
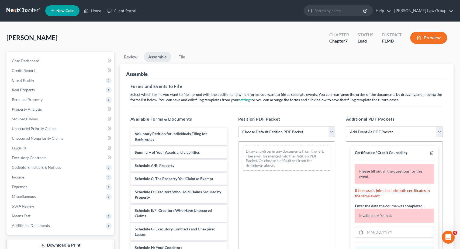
click at [238, 127] on select "Choose Default Petition PDF Packet Complete Bankruptcy Petition (all forms and …" at bounding box center [286, 132] width 97 height 11
select select "0"
click option "Complete Bankruptcy Petition (all forms and schedules)" at bounding box center [0, 0] width 0 height 0
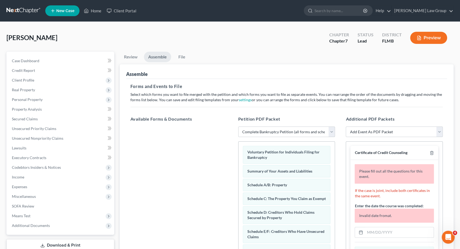
scroll to position [33, 0]
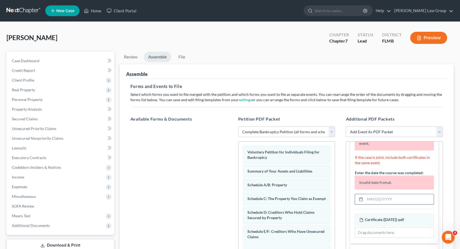
click at [384, 200] on input "text" at bounding box center [399, 199] width 69 height 10
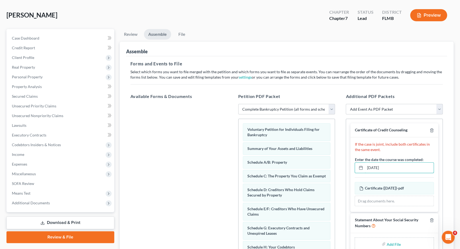
scroll to position [88, 0]
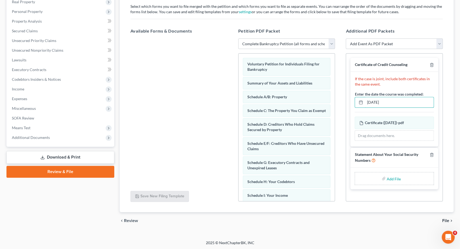
type input "05/24/2025"
click at [394, 178] on input "file" at bounding box center [393, 179] width 13 height 10
type input "C:\fakepath\SSN Statement.pdf"
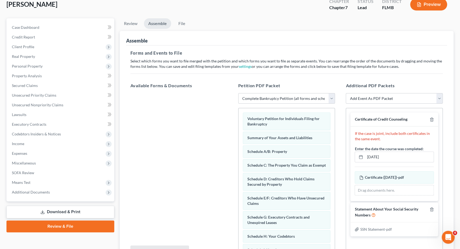
scroll to position [4, 0]
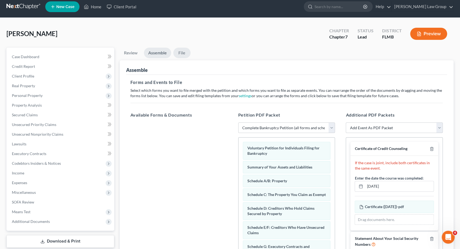
click at [180, 54] on link "File" at bounding box center [181, 53] width 17 height 11
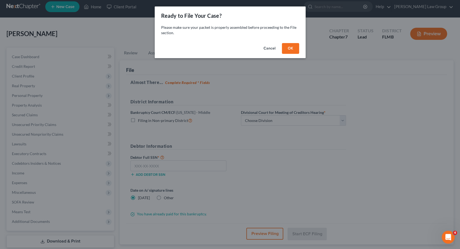
click at [295, 48] on button "OK" at bounding box center [290, 48] width 17 height 11
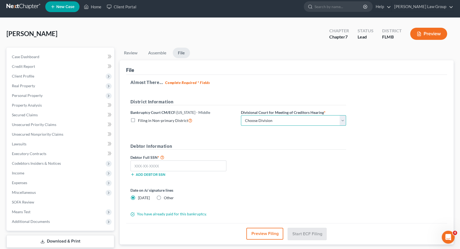
click at [241, 115] on select "Choose Division Fort Myers Jacksonville Orlando Tampa" at bounding box center [293, 120] width 105 height 11
select select "0"
click option "Fort Myers" at bounding box center [0, 0] width 0 height 0
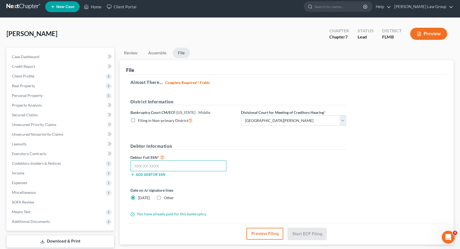
click at [153, 168] on input "text" at bounding box center [178, 166] width 96 height 11
paste input "027-46-5744"
type input "027-46-5744"
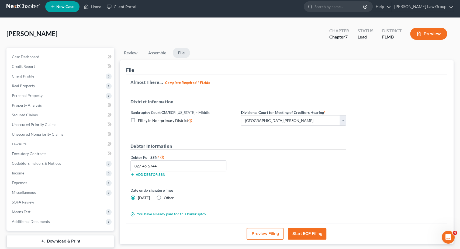
click at [164, 198] on label "Other" at bounding box center [169, 197] width 10 height 5
click at [166, 198] on input "Other" at bounding box center [168, 197] width 4 height 4
radio input "true"
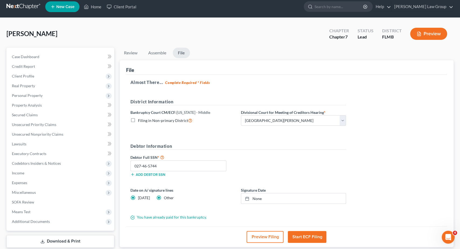
radio input "false"
type input "8/14/2025"
click at [263, 200] on link "None" at bounding box center [293, 199] width 105 height 10
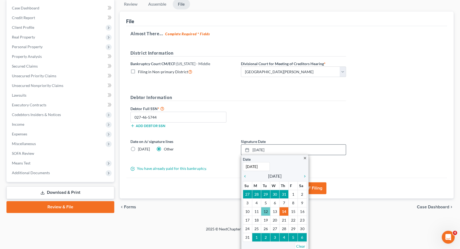
scroll to position [39, 0]
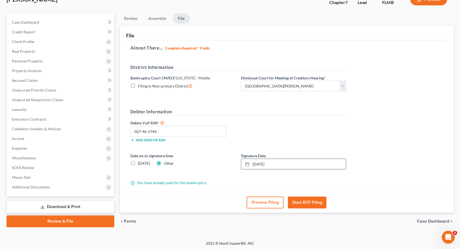
click at [313, 200] on button "Start ECF Filing" at bounding box center [307, 203] width 39 height 12
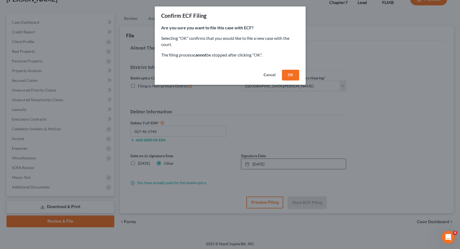
click at [289, 77] on button "OK" at bounding box center [290, 75] width 17 height 11
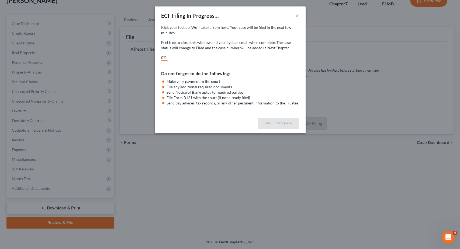
scroll to position [36, 0]
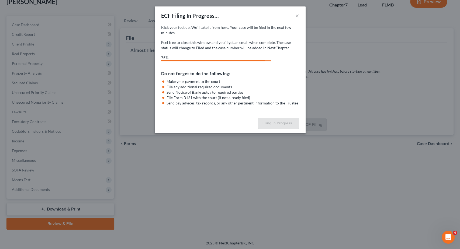
select select "0"
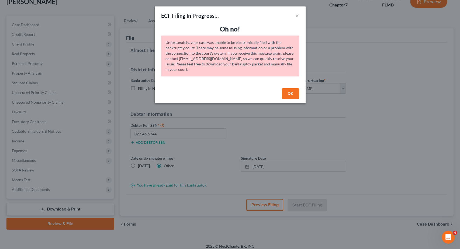
click at [289, 93] on button "OK" at bounding box center [290, 93] width 17 height 11
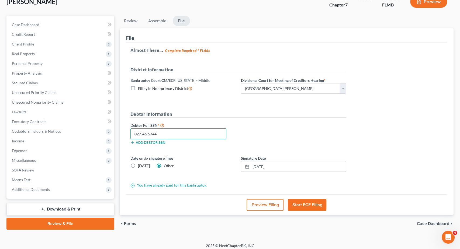
drag, startPoint x: 170, startPoint y: 132, endPoint x: 107, endPoint y: 132, distance: 62.8
click at [130, 132] on input "027-46-5744" at bounding box center [178, 134] width 96 height 11
click at [302, 202] on button "Start ECF Filing" at bounding box center [307, 205] width 39 height 12
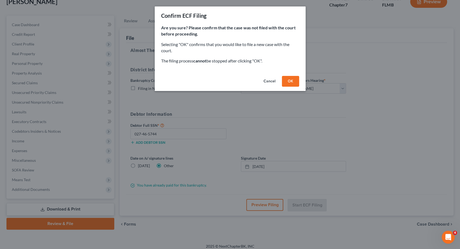
click at [295, 84] on button "OK" at bounding box center [290, 81] width 17 height 11
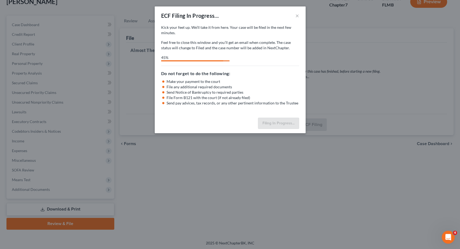
select select "0"
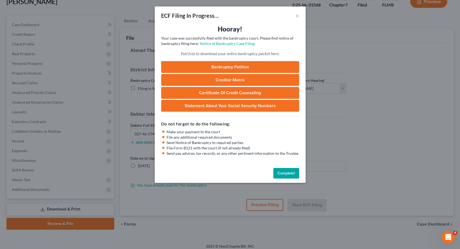
click at [253, 68] on link "Bankruptcy Petition" at bounding box center [230, 67] width 138 height 12
click at [249, 92] on link "Certificate of Credit Counseling" at bounding box center [230, 93] width 138 height 12
click at [295, 172] on button "Complete!" at bounding box center [286, 173] width 26 height 11
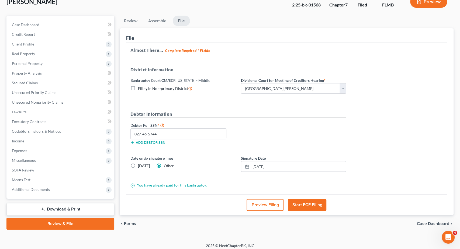
click at [25, 7] on div "DeCicco, Mark Upgraded Case 2:25-bk-01568 Chapter Chapter 7 Status Filed Distri…" at bounding box center [229, 3] width 447 height 23
